Goal: Task Accomplishment & Management: Complete application form

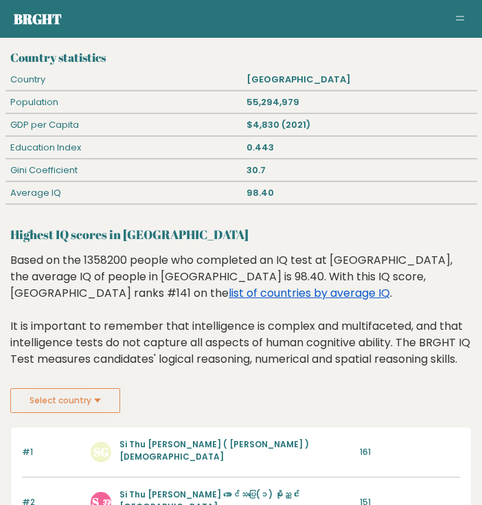
click at [390, 285] on link "list of countries by average IQ" at bounding box center [309, 293] width 161 height 16
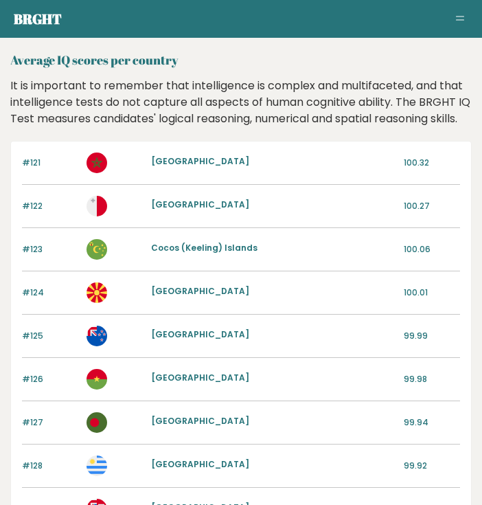
click at [293, 185] on div "#121 Morocco 100.32" at bounding box center [241, 162] width 438 height 43
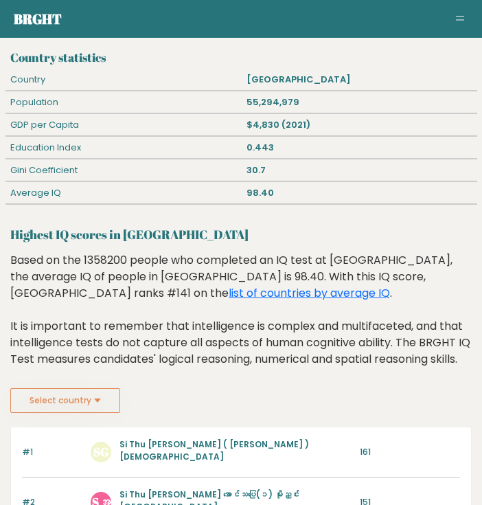
click at [100, 56] on h3 "Country statistics" at bounding box center [240, 58] width 461 height 14
click at [34, 18] on link "Brght" at bounding box center [38, 19] width 48 height 19
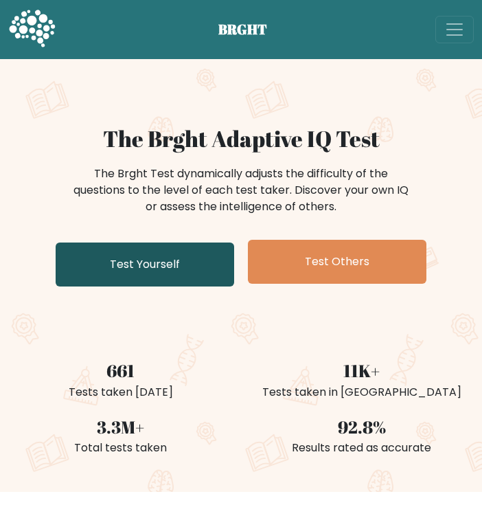
click at [191, 259] on link "Test Yourself" at bounding box center [145, 264] width 178 height 44
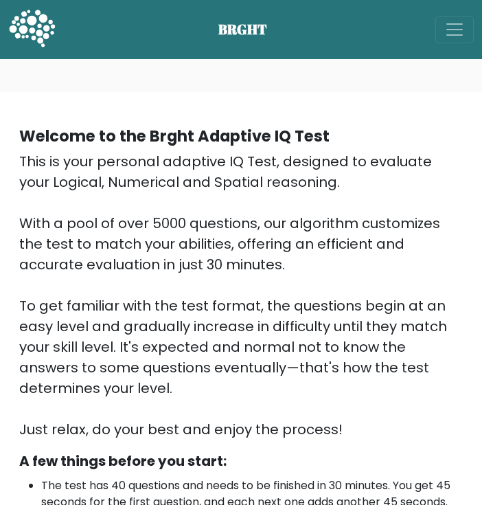
scroll to position [455, 0]
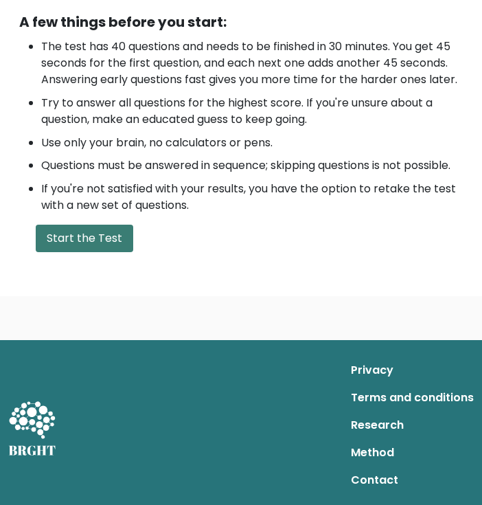
click at [106, 241] on button "Start the Test" at bounding box center [84, 237] width 97 height 27
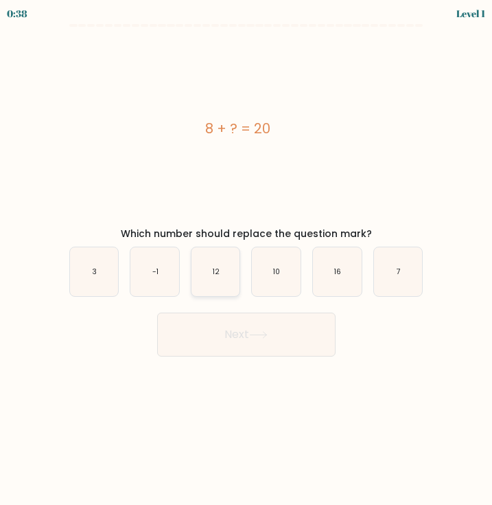
click at [222, 277] on icon "12" at bounding box center [216, 271] width 49 height 49
click at [246, 259] on input "c. 12" at bounding box center [246, 256] width 1 height 7
radio input "true"
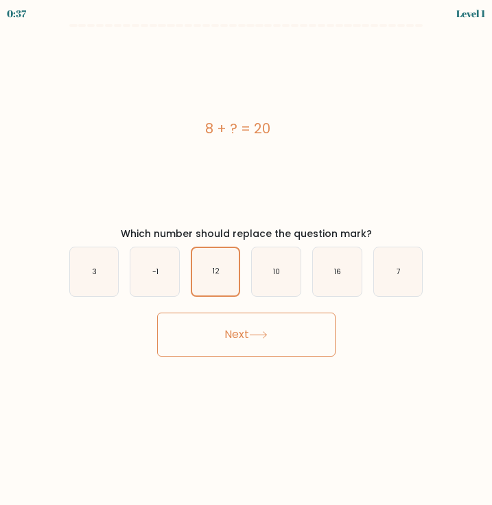
click at [256, 341] on button "Next" at bounding box center [246, 334] width 178 height 44
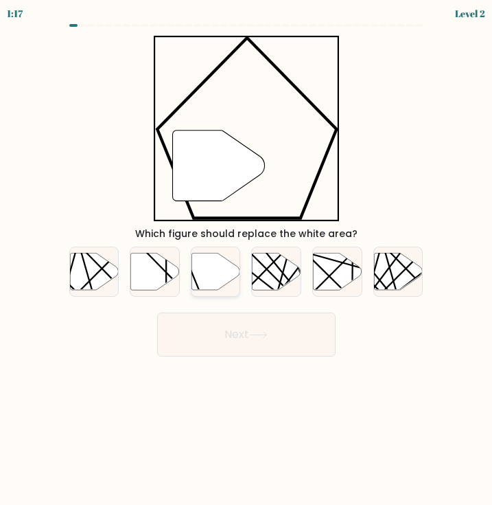
click at [205, 275] on icon at bounding box center [216, 271] width 49 height 37
click at [246, 259] on input "c." at bounding box center [246, 256] width 1 height 7
radio input "true"
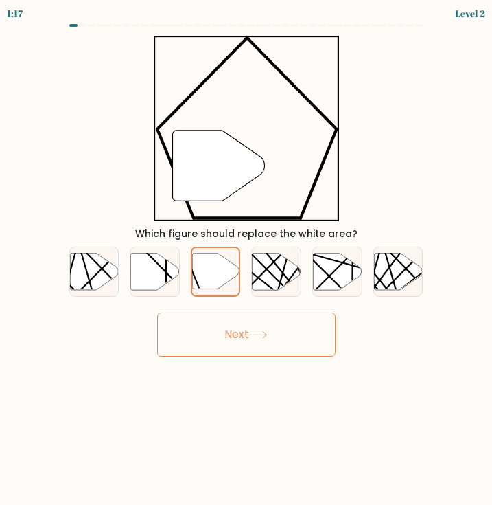
click at [222, 334] on button "Next" at bounding box center [246, 334] width 178 height 44
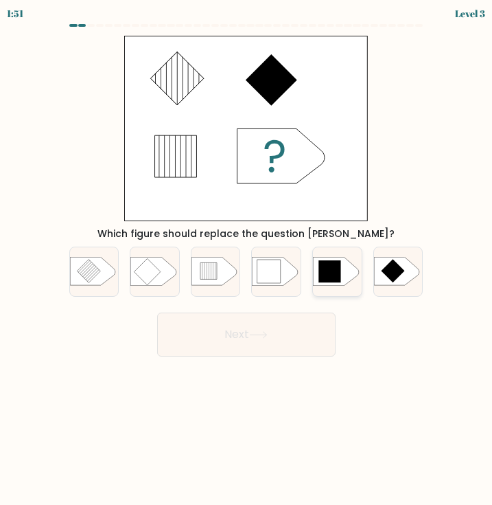
click at [323, 275] on icon at bounding box center [329, 272] width 22 height 22
click at [247, 259] on input "e." at bounding box center [246, 256] width 1 height 7
radio input "true"
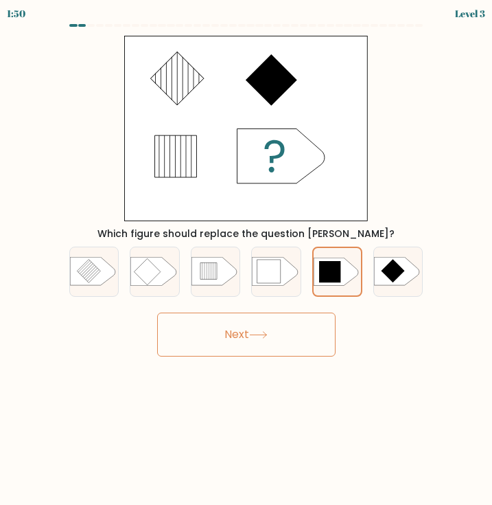
click at [292, 326] on button "Next" at bounding box center [246, 334] width 178 height 44
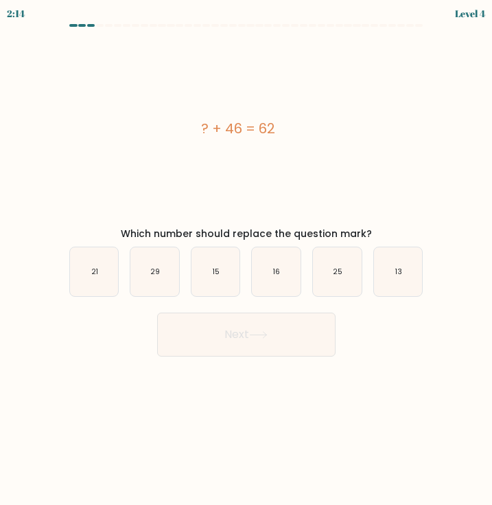
drag, startPoint x: 266, startPoint y: 281, endPoint x: 286, endPoint y: 316, distance: 39.9
click at [267, 282] on icon "16" at bounding box center [276, 271] width 49 height 49
click at [247, 259] on input "d. 16" at bounding box center [246, 256] width 1 height 7
radio input "true"
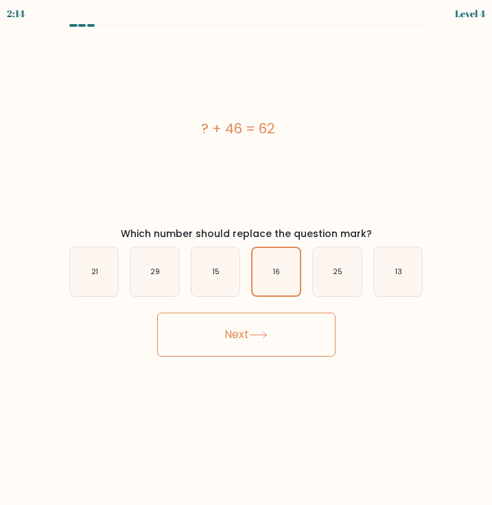
click at [289, 323] on button "Next" at bounding box center [246, 334] width 178 height 44
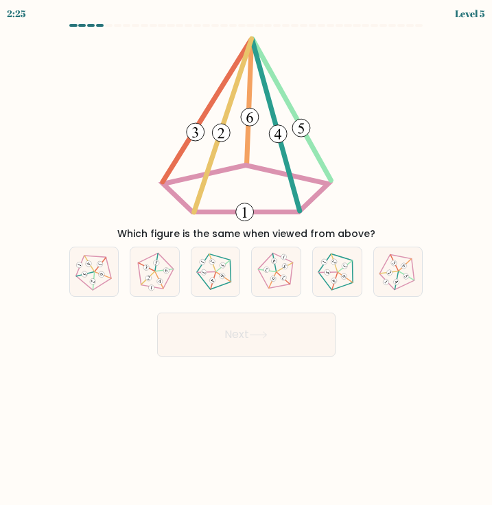
drag, startPoint x: 219, startPoint y: 278, endPoint x: 227, endPoint y: 299, distance: 22.2
click at [219, 281] on icon at bounding box center [215, 271] width 39 height 39
click at [246, 259] on input "c." at bounding box center [246, 256] width 1 height 7
radio input "true"
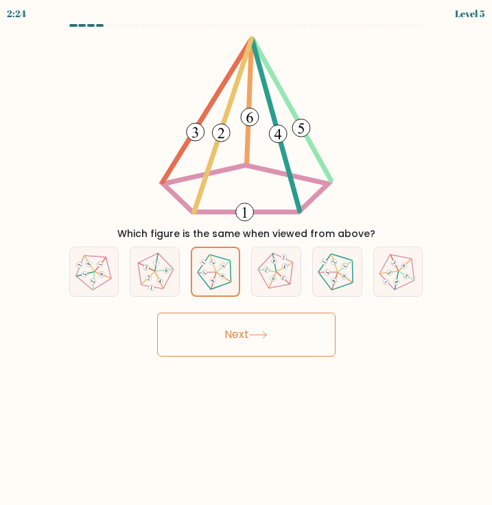
click at [229, 322] on button "Next" at bounding box center [246, 334] width 178 height 44
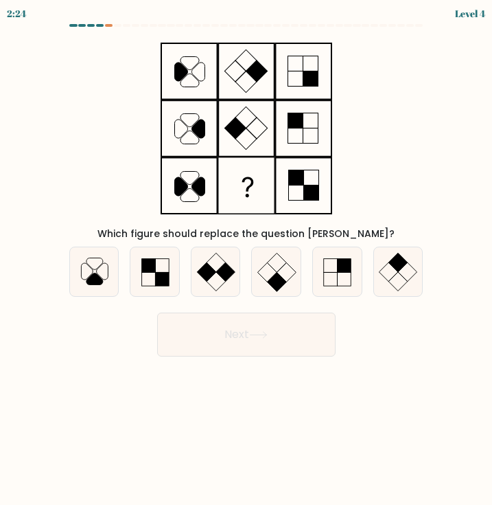
click at [230, 329] on button "Next" at bounding box center [246, 334] width 178 height 44
click at [327, 351] on button "Next" at bounding box center [246, 334] width 178 height 44
click at [340, 383] on body "3:06 Level 4" at bounding box center [246, 252] width 492 height 505
click at [220, 279] on icon at bounding box center [216, 271] width 49 height 49
click at [246, 259] on input "c." at bounding box center [246, 256] width 1 height 7
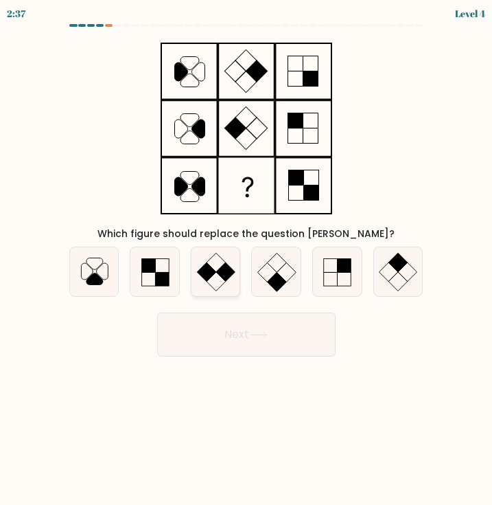
radio input "true"
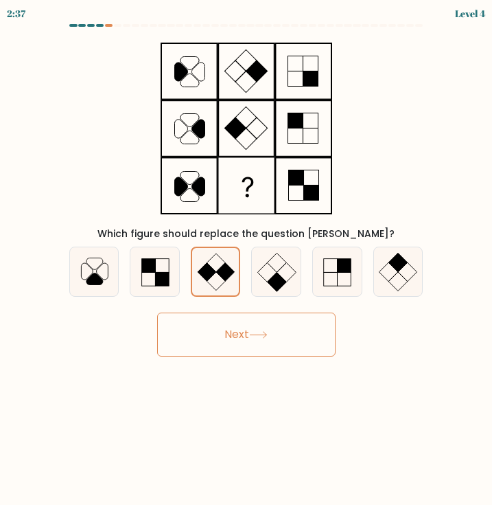
click at [238, 327] on button "Next" at bounding box center [246, 334] width 178 height 44
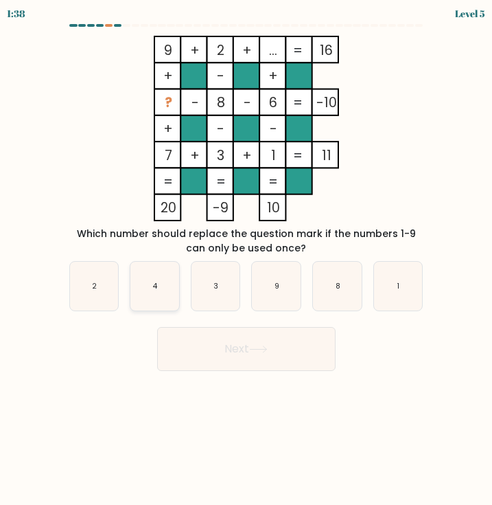
click at [171, 295] on icon "4" at bounding box center [154, 286] width 49 height 49
click at [246, 259] on input "b. 4" at bounding box center [246, 256] width 1 height 7
radio input "true"
click at [220, 351] on button "Next" at bounding box center [246, 349] width 178 height 44
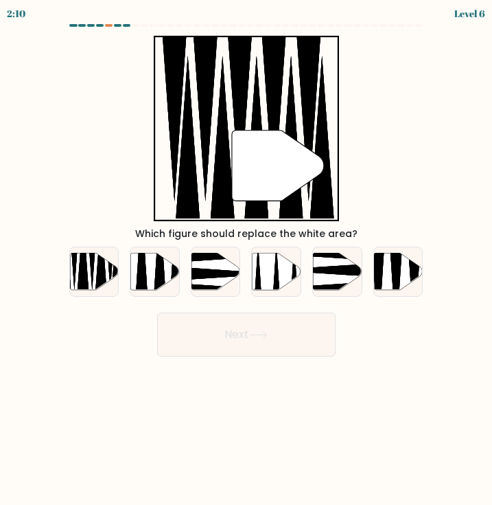
drag, startPoint x: 97, startPoint y: 270, endPoint x: 202, endPoint y: 323, distance: 117.0
click at [100, 272] on icon at bounding box center [101, 256] width 12 height 86
click at [246, 259] on input "a." at bounding box center [246, 256] width 1 height 7
radio input "true"
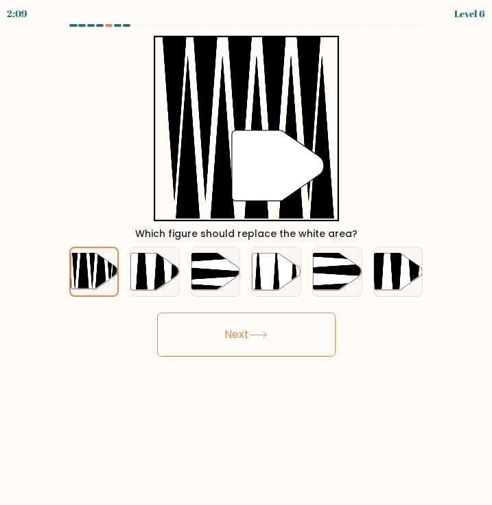
click at [211, 331] on button "Next" at bounding box center [246, 334] width 178 height 44
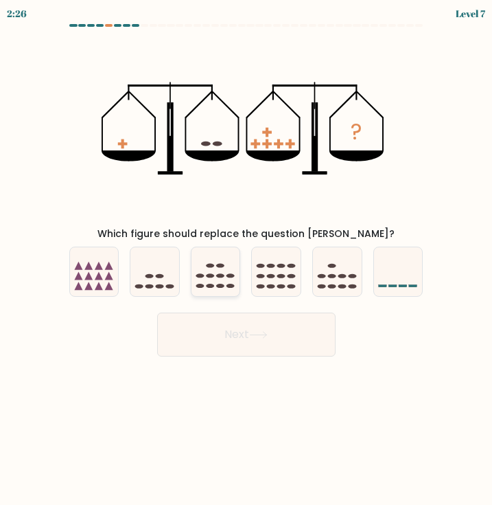
drag, startPoint x: 223, startPoint y: 277, endPoint x: 242, endPoint y: 323, distance: 50.5
click at [223, 276] on ellipse at bounding box center [220, 276] width 8 height 4
click at [246, 259] on input "c." at bounding box center [246, 256] width 1 height 7
radio input "true"
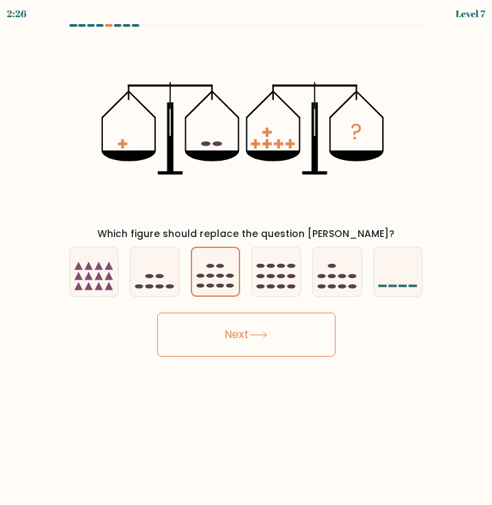
click at [241, 329] on button "Next" at bounding box center [246, 334] width 178 height 44
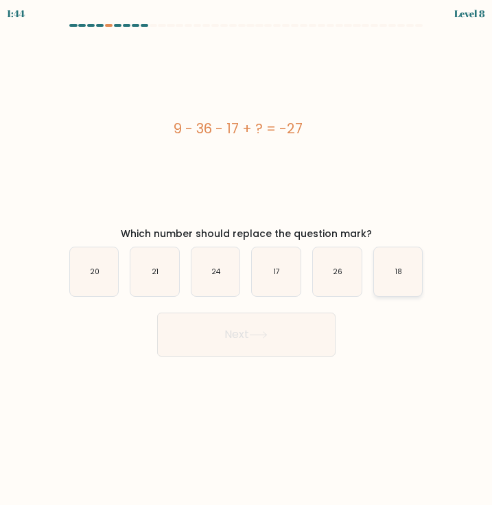
click at [391, 279] on icon "18" at bounding box center [398, 271] width 49 height 49
click at [247, 259] on input "f. 18" at bounding box center [246, 256] width 1 height 7
radio input "true"
click at [266, 323] on button "Next" at bounding box center [246, 334] width 178 height 44
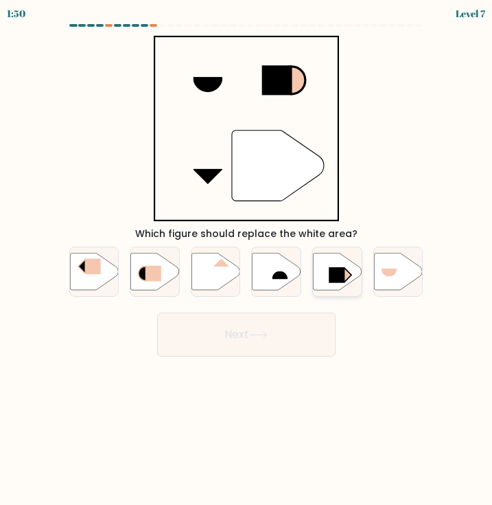
click at [325, 271] on icon at bounding box center [337, 271] width 49 height 37
click at [247, 259] on input "e." at bounding box center [246, 256] width 1 height 7
radio input "true"
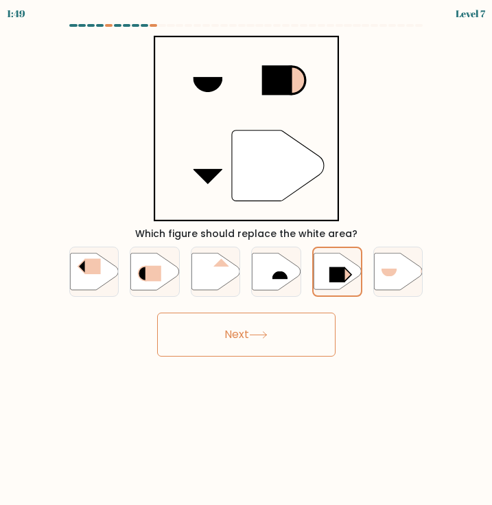
click at [301, 327] on button "Next" at bounding box center [246, 334] width 178 height 44
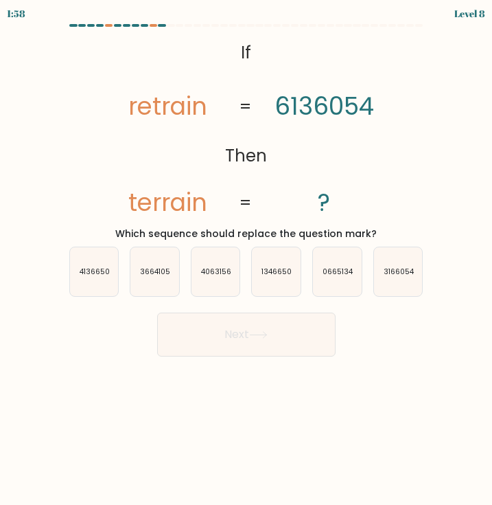
drag, startPoint x: 468, startPoint y: 127, endPoint x: 461, endPoint y: 124, distance: 7.4
click at [469, 126] on form "If ?" at bounding box center [246, 190] width 492 height 332
click at [160, 278] on icon "3664105" at bounding box center [154, 271] width 49 height 49
click at [246, 259] on input "b. 3664105" at bounding box center [246, 256] width 1 height 7
radio input "true"
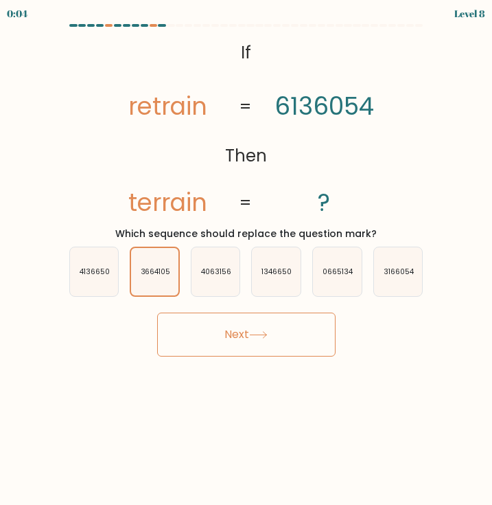
click at [247, 354] on button "Next" at bounding box center [246, 334] width 178 height 44
click at [244, 340] on button "Next" at bounding box center [246, 334] width 178 height 44
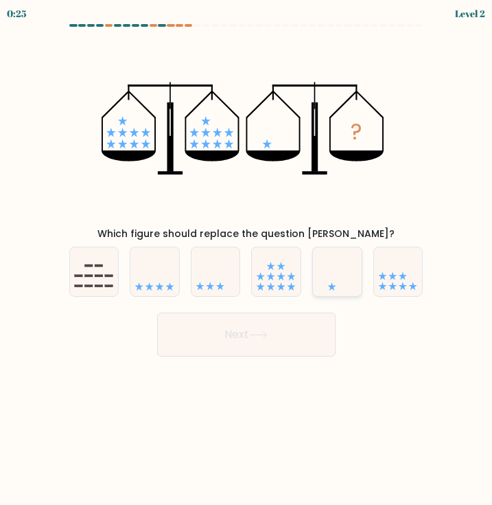
drag, startPoint x: 320, startPoint y: 269, endPoint x: 324, endPoint y: 294, distance: 25.7
click at [320, 270] on icon at bounding box center [337, 271] width 49 height 40
click at [247, 259] on input "e." at bounding box center [246, 256] width 1 height 7
radio input "true"
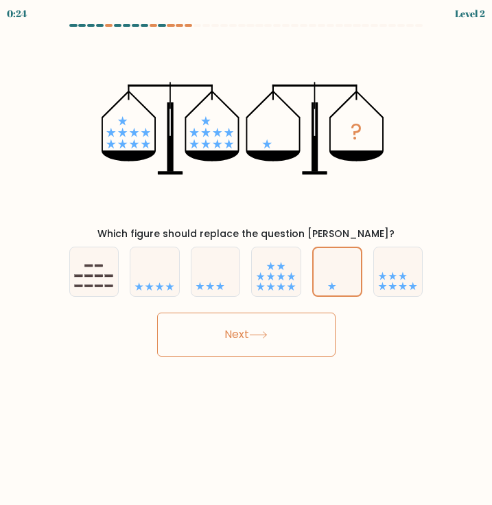
click at [323, 352] on button "Next" at bounding box center [246, 334] width 178 height 44
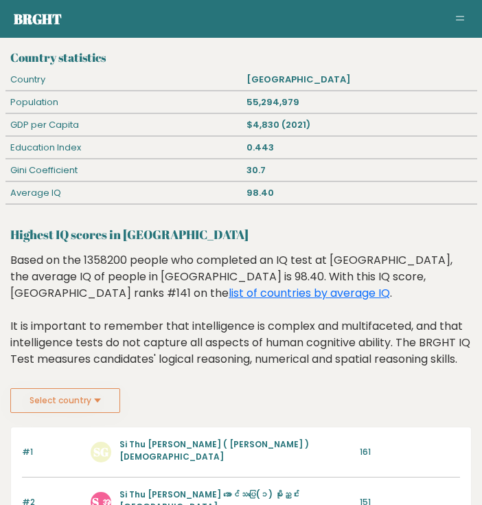
click at [95, 15] on nav "Brght Take the test Test others" at bounding box center [241, 19] width 454 height 19
click at [49, 16] on link "Brght" at bounding box center [38, 19] width 48 height 19
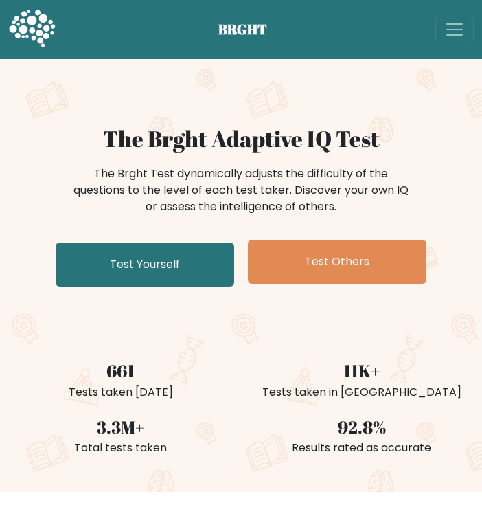
click at [154, 269] on link "Test Yourself" at bounding box center [145, 264] width 178 height 44
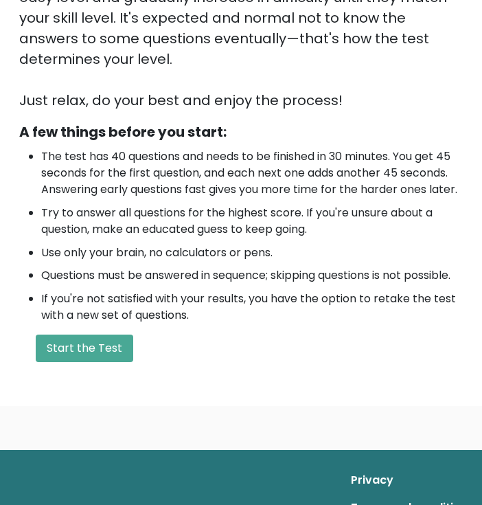
scroll to position [455, 0]
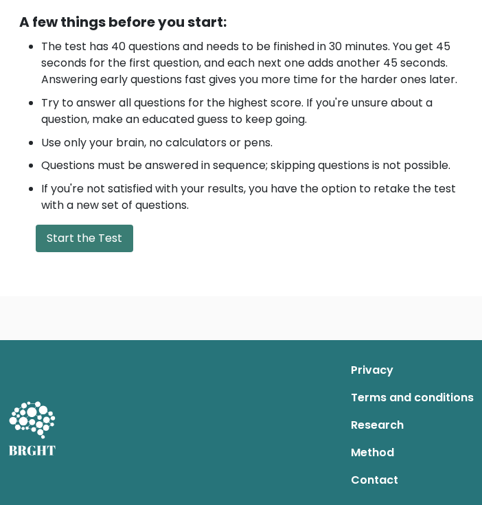
click at [92, 238] on button "Start the Test" at bounding box center [84, 237] width 97 height 27
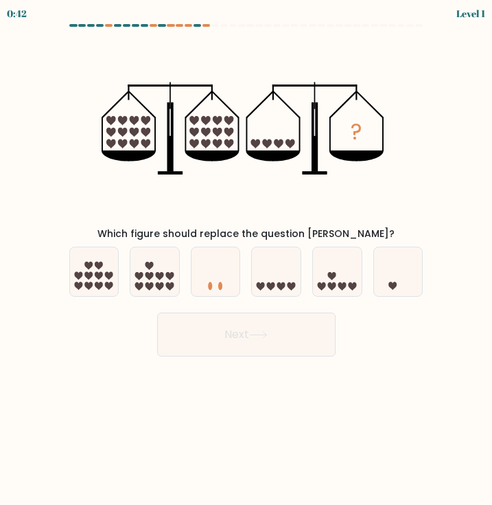
click at [70, 50] on div "? Which figure should replace the question mark?" at bounding box center [246, 138] width 371 height 205
drag, startPoint x: 90, startPoint y: 50, endPoint x: 202, endPoint y: 40, distance: 112.4
click at [118, 52] on div "? Which figure should replace the question mark?" at bounding box center [246, 138] width 371 height 205
drag, startPoint x: 466, startPoint y: 1, endPoint x: 231, endPoint y: 64, distance: 243.6
click at [231, 64] on icon "?" at bounding box center [247, 128] width 290 height 185
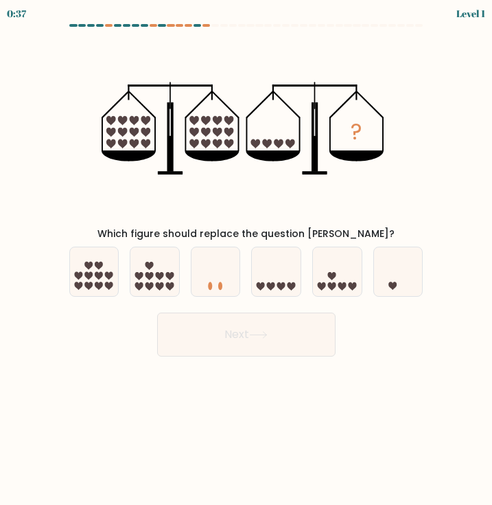
click at [284, 326] on button "Next" at bounding box center [246, 334] width 178 height 44
click at [290, 217] on icon "?" at bounding box center [247, 128] width 290 height 185
drag, startPoint x: 279, startPoint y: 280, endPoint x: 287, endPoint y: 318, distance: 38.5
click at [279, 281] on icon at bounding box center [276, 271] width 49 height 40
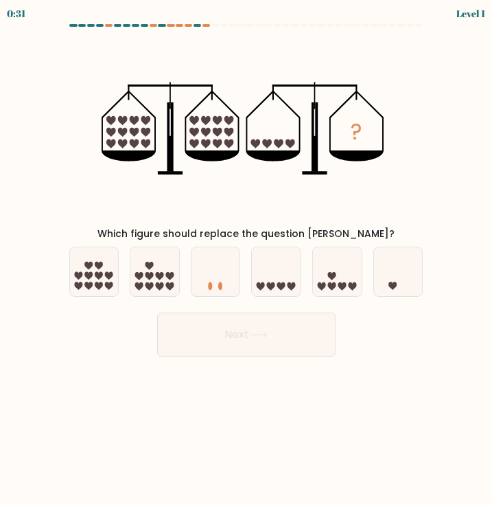
click at [247, 259] on input "d." at bounding box center [246, 256] width 1 height 7
radio input "true"
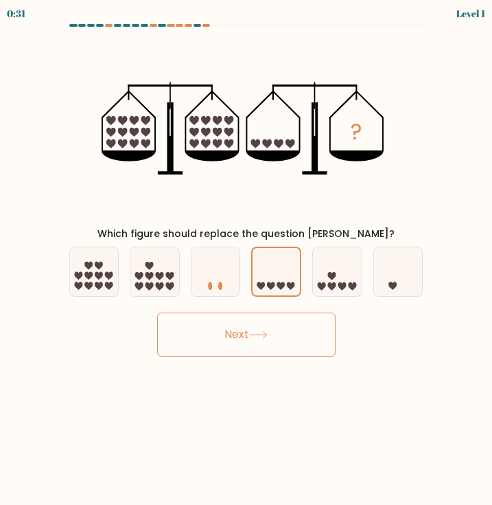
click at [286, 332] on button "Next" at bounding box center [246, 334] width 178 height 44
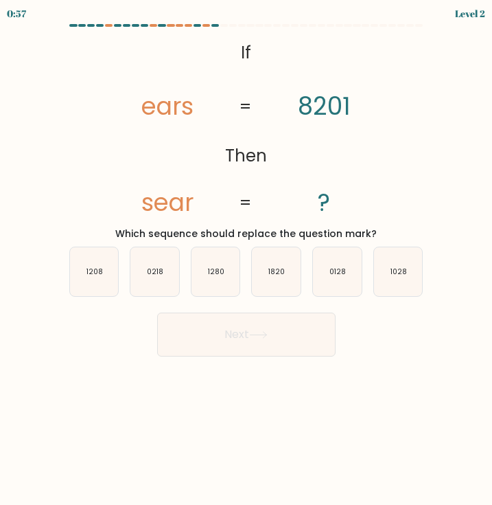
click at [408, 362] on body "0:57 Level 2 If" at bounding box center [246, 252] width 492 height 505
drag, startPoint x: 114, startPoint y: 234, endPoint x: 371, endPoint y: 227, distance: 257.5
click at [373, 226] on div "@import url('https://fonts.googleapis.com/css?family=Abril+Fatface:400,100,100i…" at bounding box center [246, 138] width 371 height 205
click at [394, 269] on text "1028" at bounding box center [399, 271] width 16 height 10
click at [247, 259] on input "f. 1028" at bounding box center [246, 256] width 1 height 7
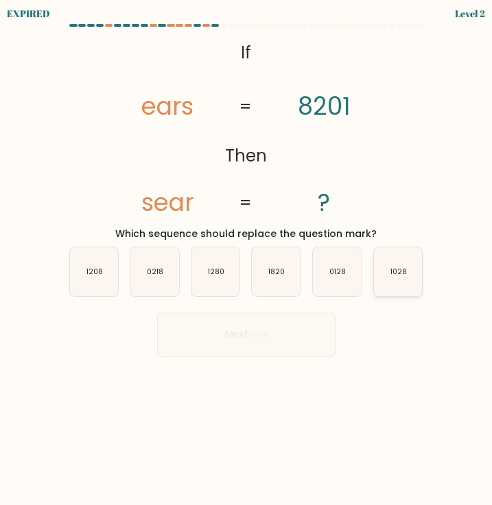
radio input "true"
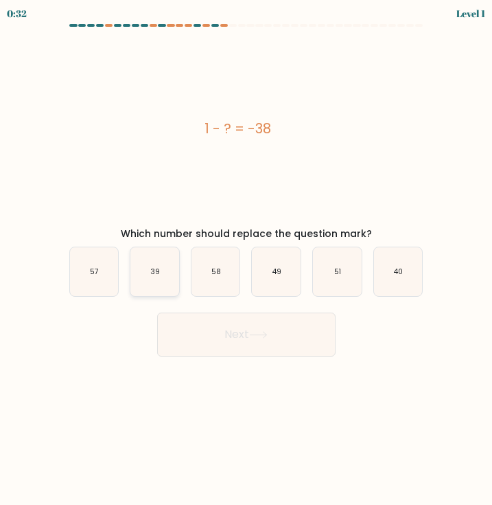
click at [160, 280] on icon "39" at bounding box center [154, 271] width 49 height 49
click at [246, 259] on input "b. 39" at bounding box center [246, 256] width 1 height 7
radio input "true"
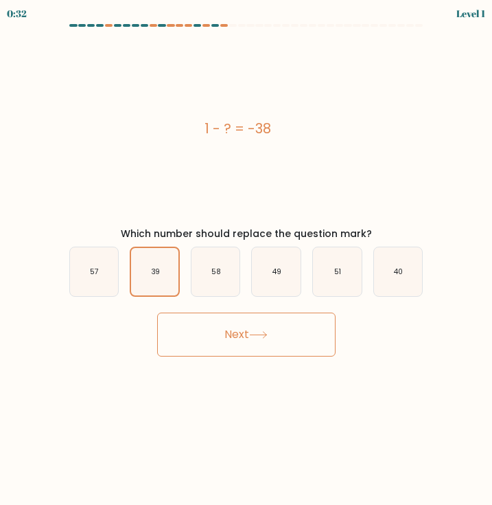
click at [233, 332] on button "Next" at bounding box center [246, 334] width 178 height 44
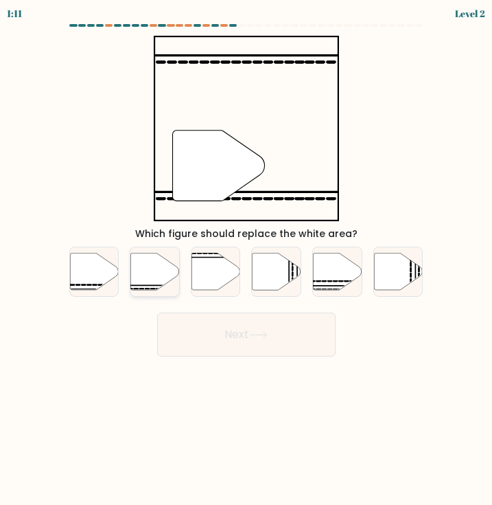
click at [148, 275] on icon at bounding box center [154, 271] width 49 height 37
click at [246, 259] on input "b." at bounding box center [246, 256] width 1 height 7
radio input "true"
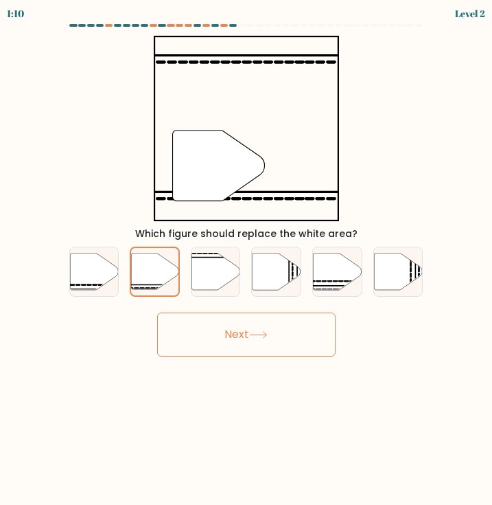
click at [207, 322] on button "Next" at bounding box center [246, 334] width 178 height 44
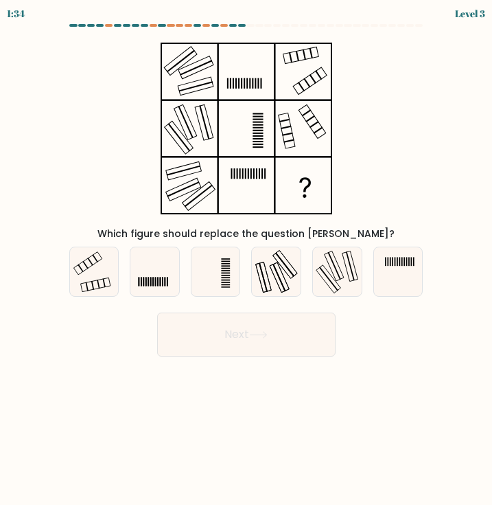
drag, startPoint x: 105, startPoint y: 281, endPoint x: 185, endPoint y: 306, distance: 83.6
click at [107, 281] on icon at bounding box center [94, 271] width 49 height 49
click at [246, 259] on input "a." at bounding box center [246, 256] width 1 height 7
radio input "true"
click at [218, 329] on button "Next" at bounding box center [246, 334] width 178 height 44
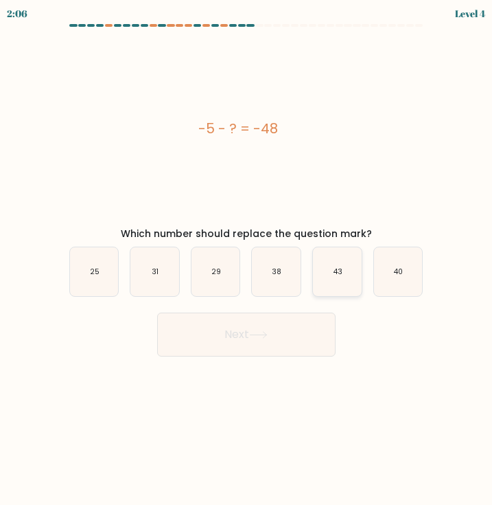
click at [324, 279] on icon "43" at bounding box center [337, 271] width 49 height 49
click at [247, 259] on input "e. 43" at bounding box center [246, 256] width 1 height 7
radio input "true"
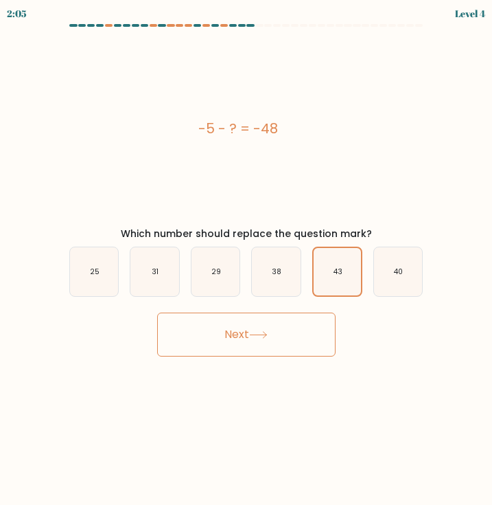
click at [308, 329] on button "Next" at bounding box center [246, 334] width 178 height 44
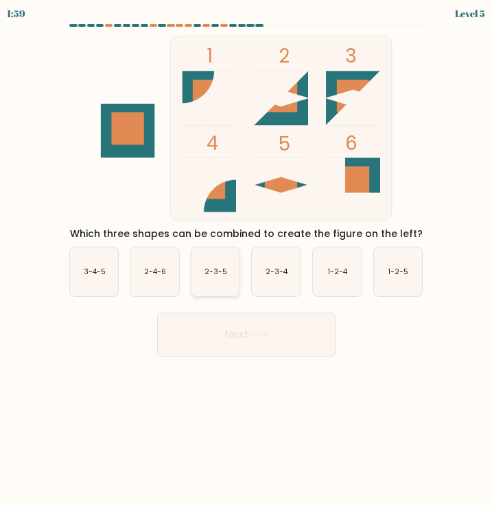
drag, startPoint x: 211, startPoint y: 268, endPoint x: 212, endPoint y: 275, distance: 7.0
click at [212, 270] on text "2-3-5" at bounding box center [216, 271] width 23 height 10
click at [227, 343] on button "Next" at bounding box center [246, 334] width 178 height 44
click at [216, 262] on icon "2-3-5" at bounding box center [216, 271] width 49 height 49
click at [246, 259] on input "c. 2-3-5" at bounding box center [246, 256] width 1 height 7
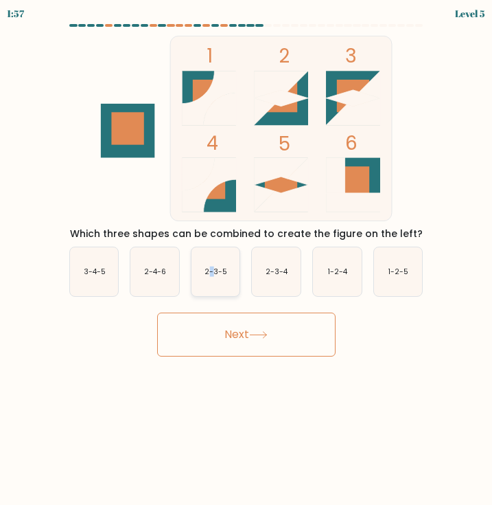
radio input "true"
click at [229, 322] on button "Next" at bounding box center [246, 334] width 178 height 44
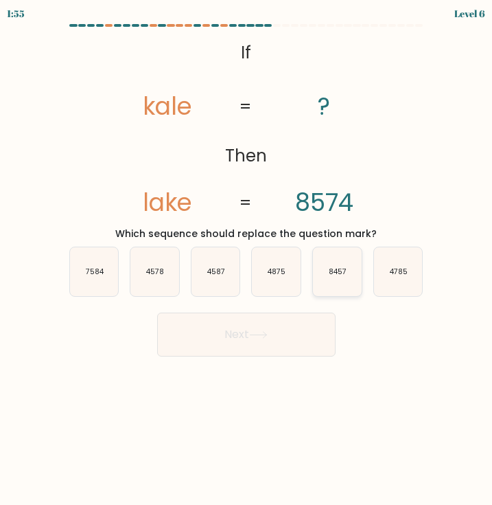
click at [343, 283] on icon "8457" at bounding box center [337, 271] width 49 height 49
click at [247, 259] on input "e. 8457" at bounding box center [246, 256] width 1 height 7
radio input "true"
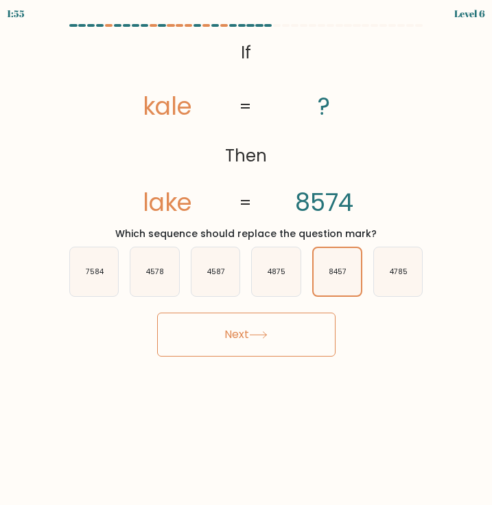
click at [290, 332] on button "Next" at bounding box center [246, 334] width 178 height 44
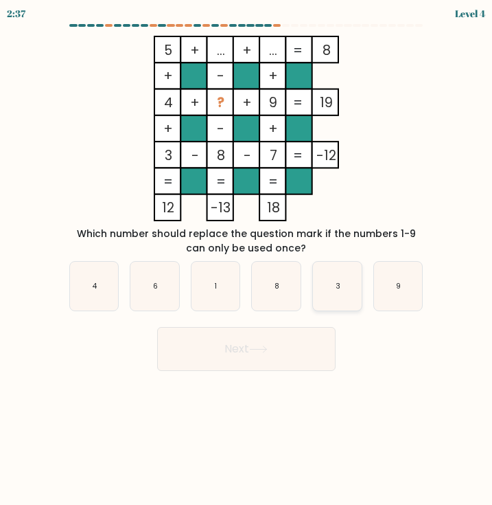
drag, startPoint x: 321, startPoint y: 285, endPoint x: 318, endPoint y: 340, distance: 55.7
click at [321, 291] on icon "3" at bounding box center [337, 286] width 49 height 49
click at [247, 259] on input "e. 3" at bounding box center [246, 256] width 1 height 7
radio input "true"
click at [318, 341] on button "Next" at bounding box center [246, 349] width 178 height 44
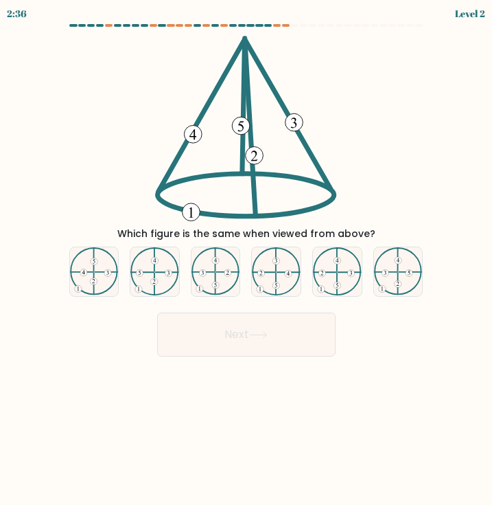
drag, startPoint x: 319, startPoint y: 292, endPoint x: 320, endPoint y: 305, distance: 12.4
click at [320, 305] on form at bounding box center [246, 190] width 492 height 332
click at [325, 343] on button "Next" at bounding box center [246, 334] width 178 height 44
drag, startPoint x: 337, startPoint y: 279, endPoint x: 326, endPoint y: 290, distance: 16.0
click at [335, 279] on icon at bounding box center [337, 271] width 49 height 48
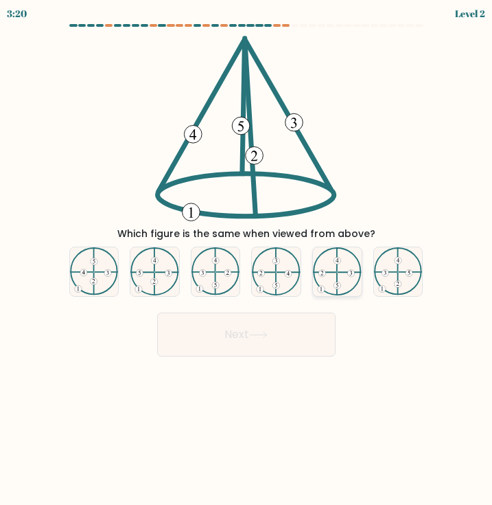
click at [247, 259] on input "e." at bounding box center [246, 256] width 1 height 7
radio input "true"
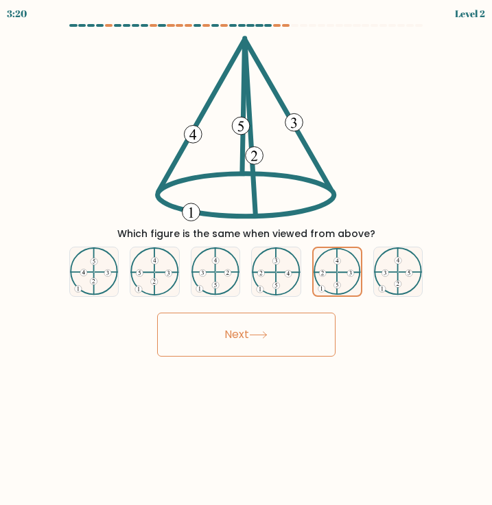
click at [312, 326] on button "Next" at bounding box center [246, 334] width 178 height 44
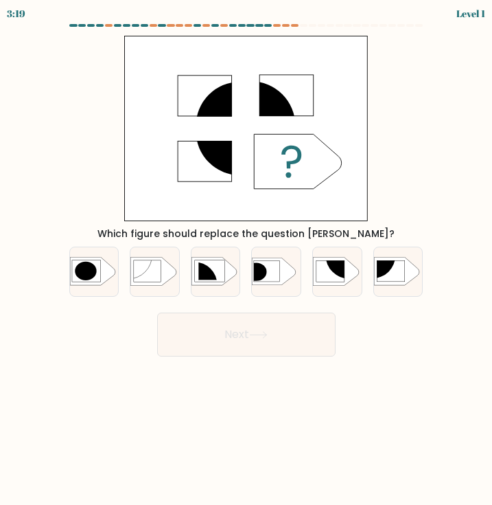
drag, startPoint x: 354, startPoint y: 262, endPoint x: 320, endPoint y: 335, distance: 80.4
drag, startPoint x: 320, startPoint y: 335, endPoint x: 354, endPoint y: 253, distance: 88.3
click at [319, 333] on button "Next" at bounding box center [246, 334] width 178 height 44
drag, startPoint x: 354, startPoint y: 253, endPoint x: 321, endPoint y: 334, distance: 86.5
click at [341, 277] on div at bounding box center [337, 271] width 50 height 50
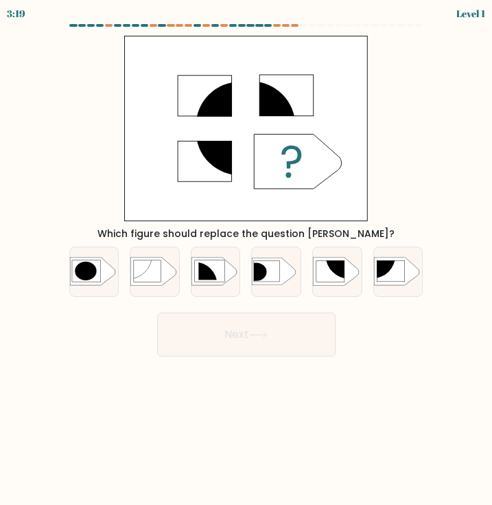
click at [247, 259] on input "e." at bounding box center [246, 256] width 1 height 7
radio input "true"
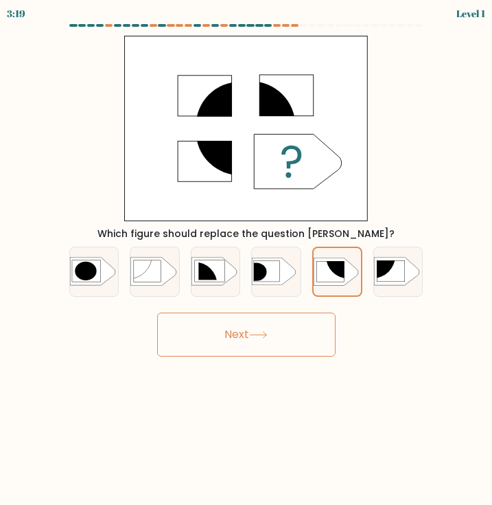
drag, startPoint x: 321, startPoint y: 334, endPoint x: 324, endPoint y: 323, distance: 11.3
click at [321, 329] on button "Next" at bounding box center [246, 334] width 178 height 44
